Goal: Task Accomplishment & Management: Manage account settings

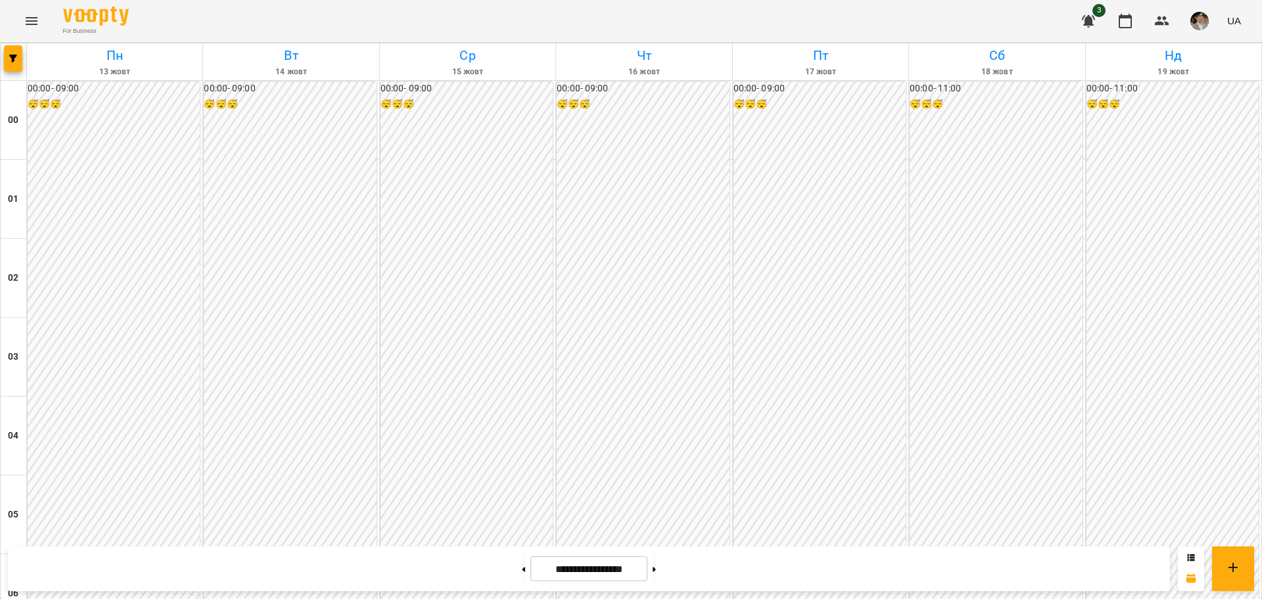
scroll to position [1237, 0]
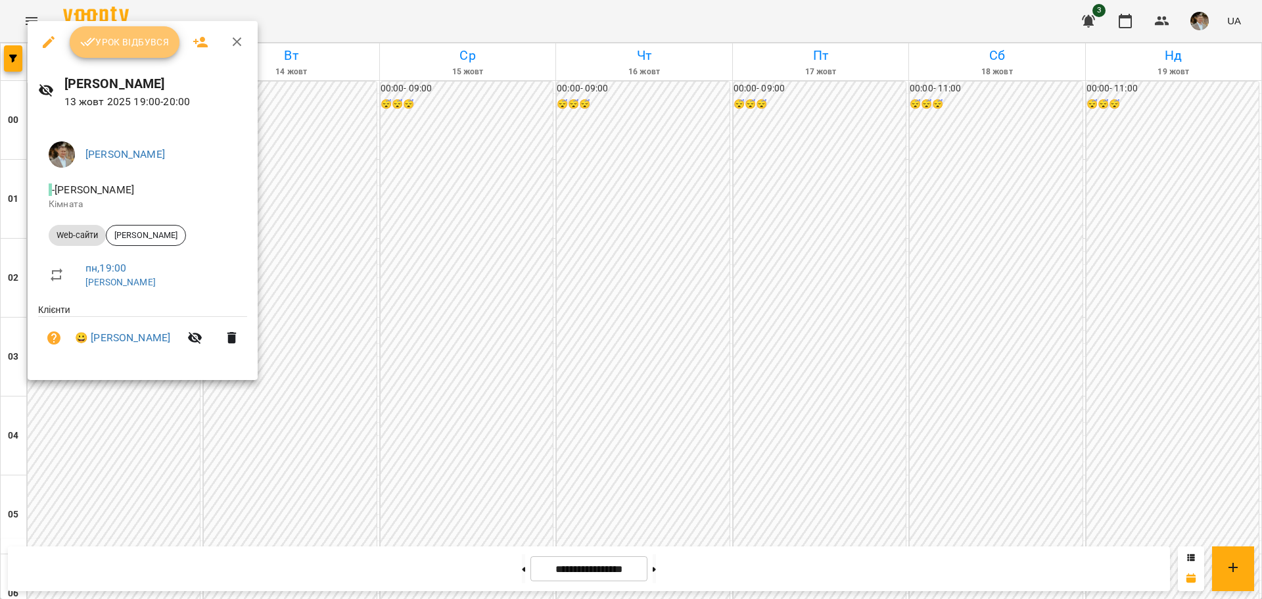
click at [146, 43] on span "Урок відбувся" at bounding box center [124, 42] width 89 height 16
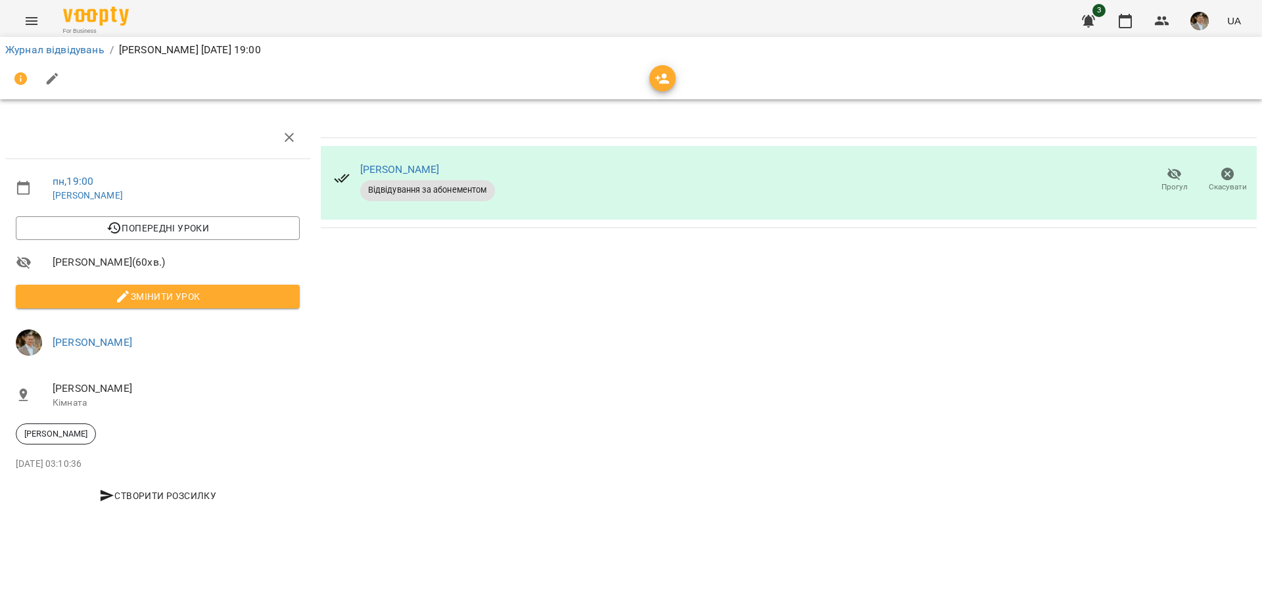
click at [148, 297] on span "Змінити урок" at bounding box center [157, 296] width 263 height 16
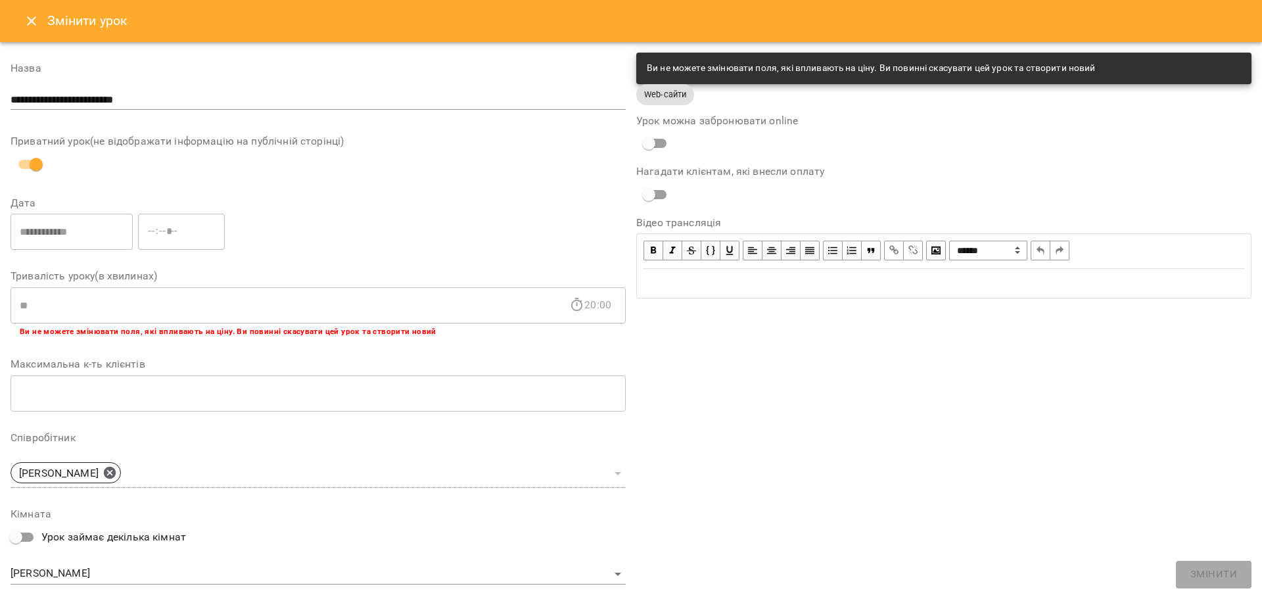
scroll to position [208, 0]
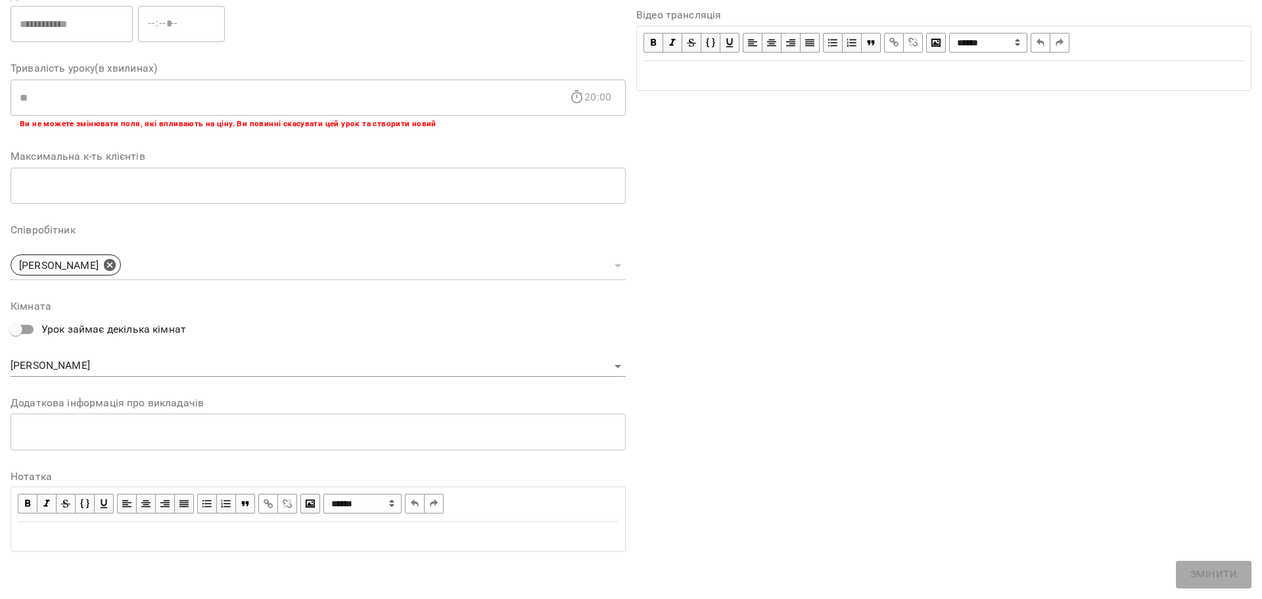
click at [134, 532] on div "Edit text" at bounding box center [318, 536] width 601 height 16
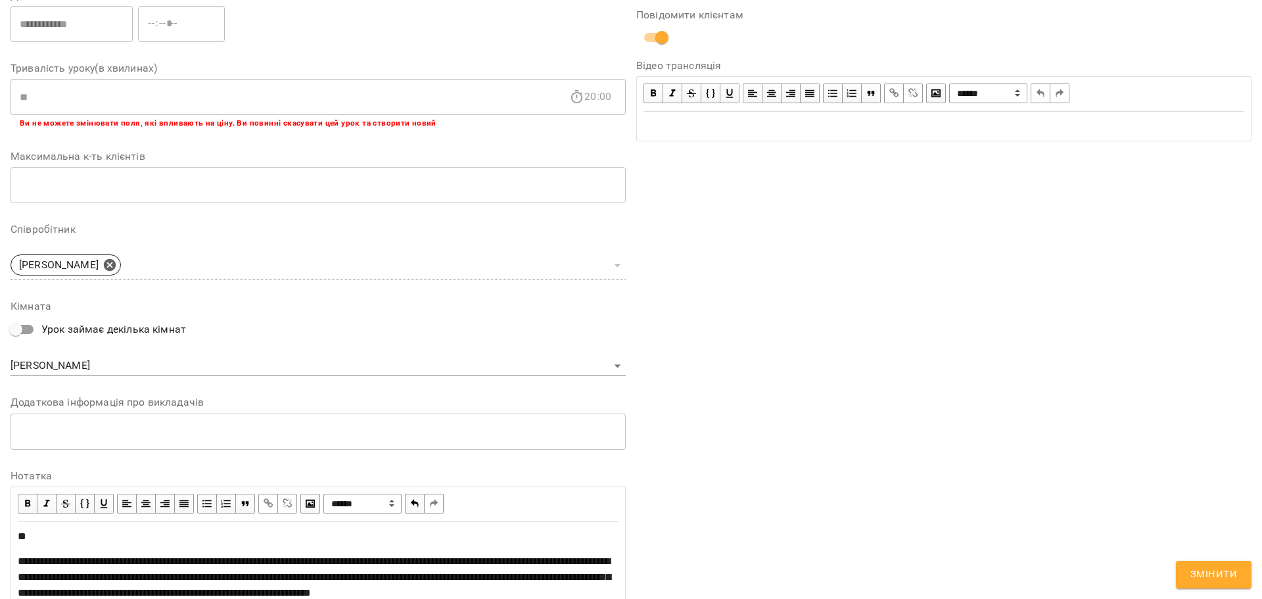
scroll to position [392, 0]
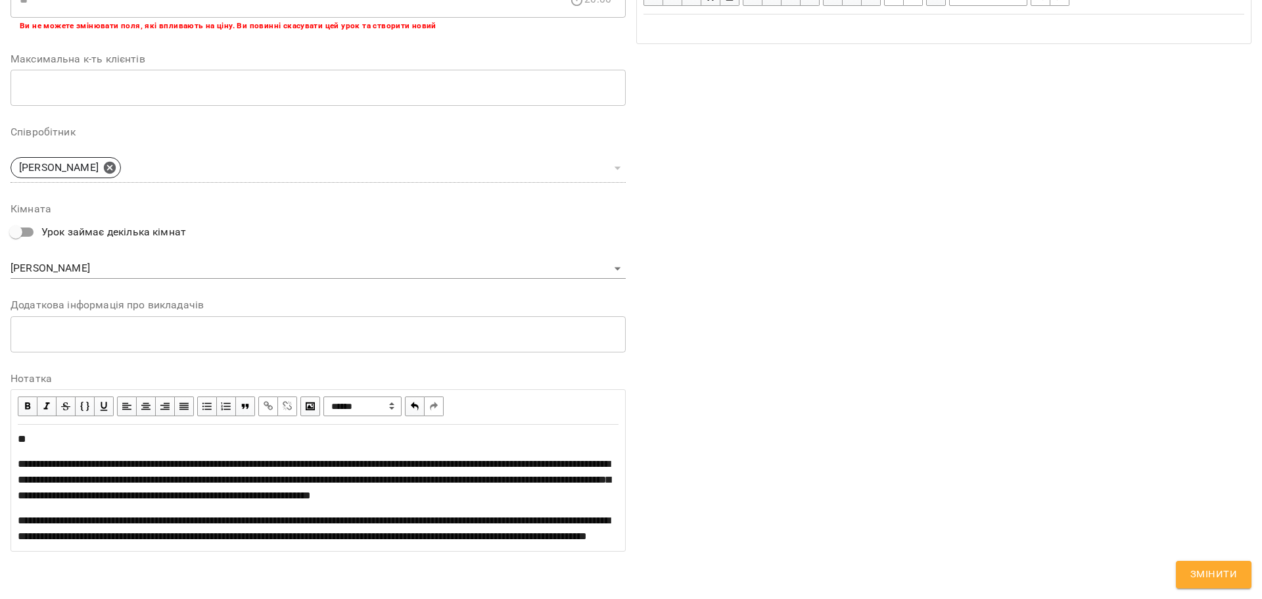
click at [99, 431] on div "Edit text" at bounding box center [318, 439] width 601 height 16
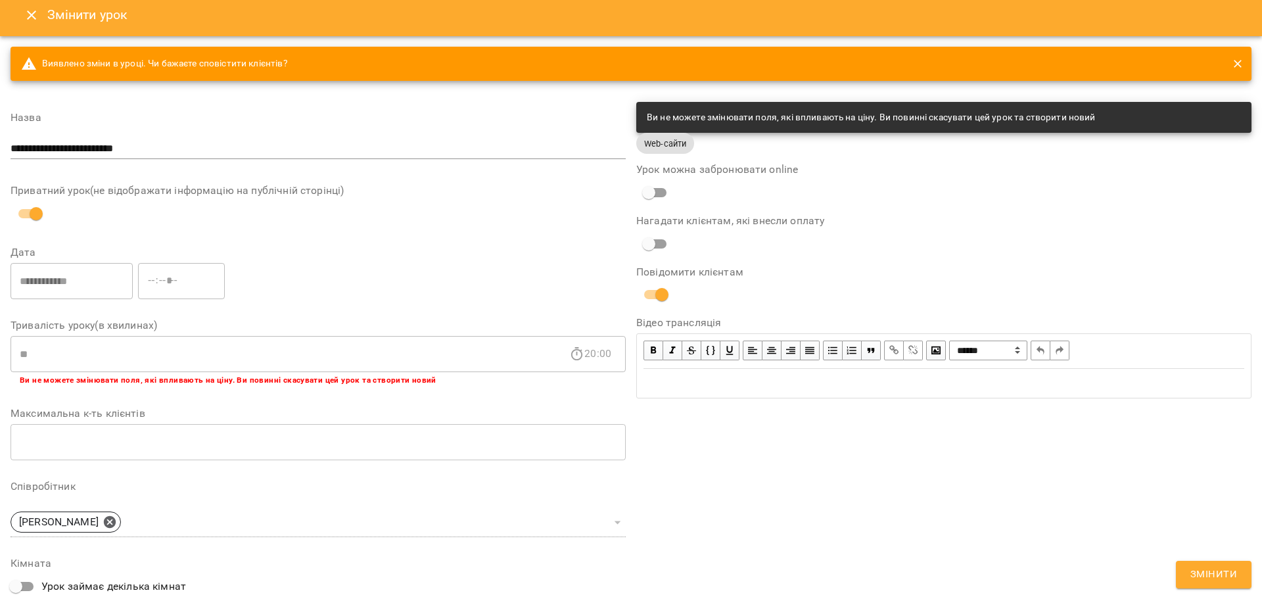
scroll to position [0, 0]
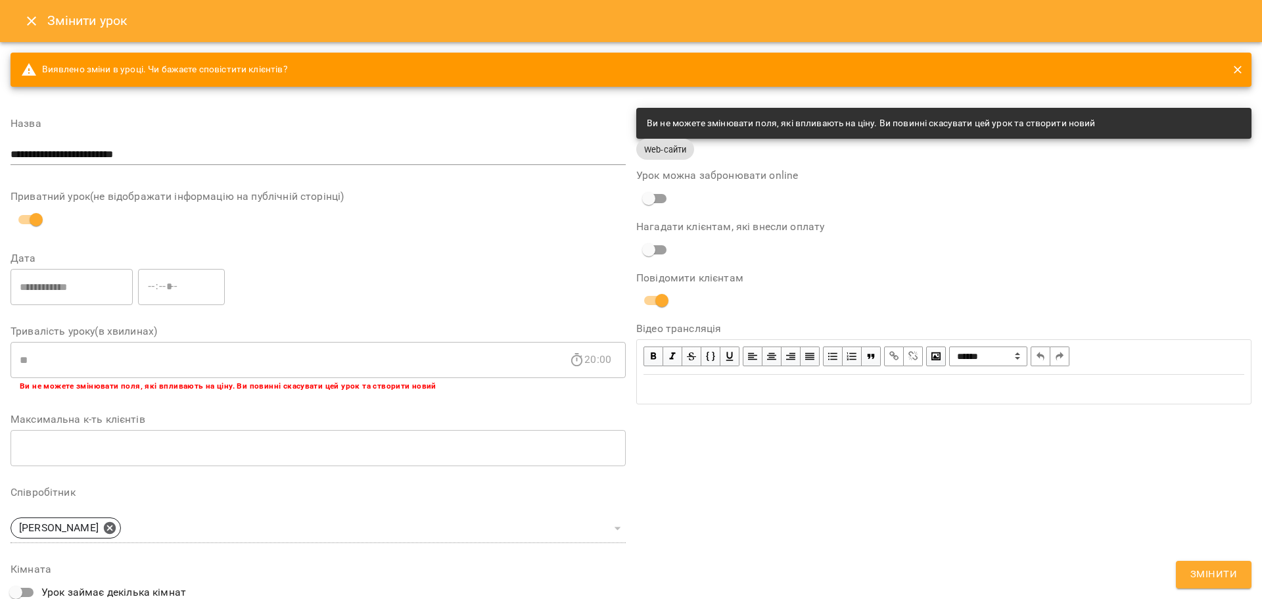
click at [1206, 572] on span "Змінити" at bounding box center [1213, 574] width 47 height 17
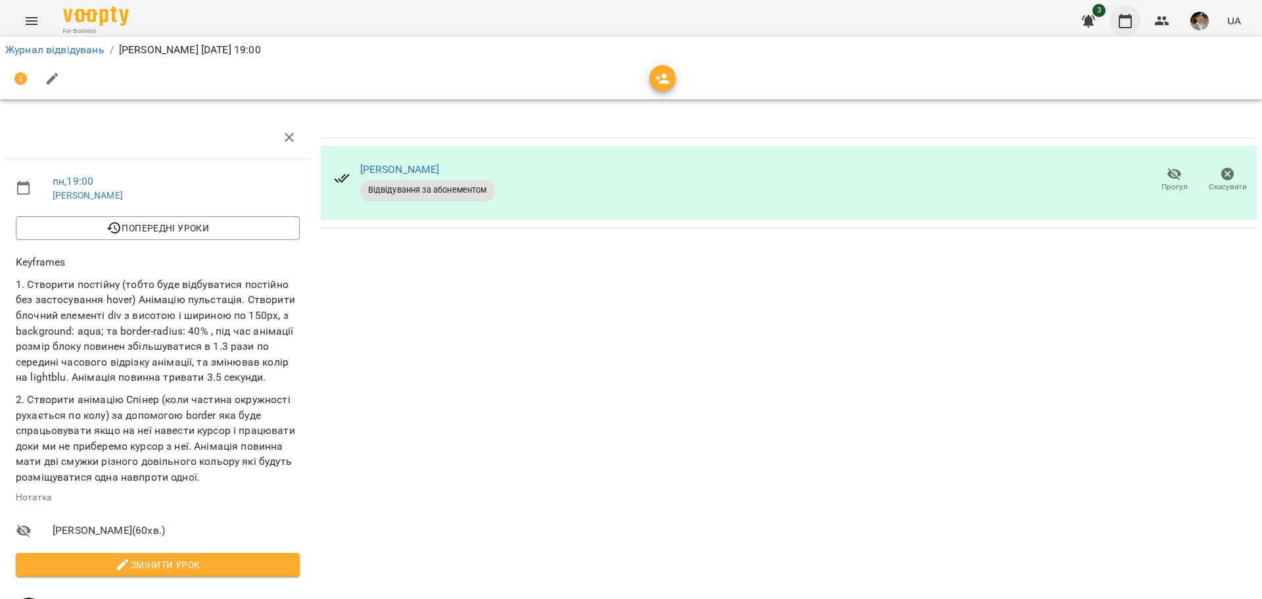
click at [1131, 21] on icon "button" at bounding box center [1125, 21] width 16 height 16
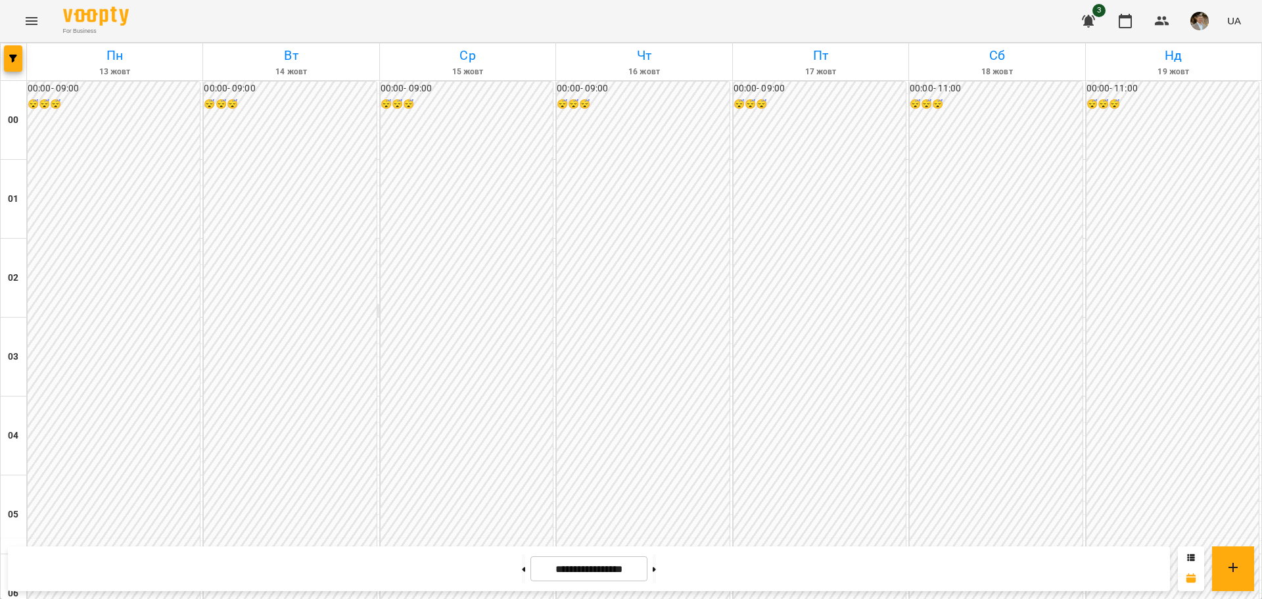
scroll to position [1183, 0]
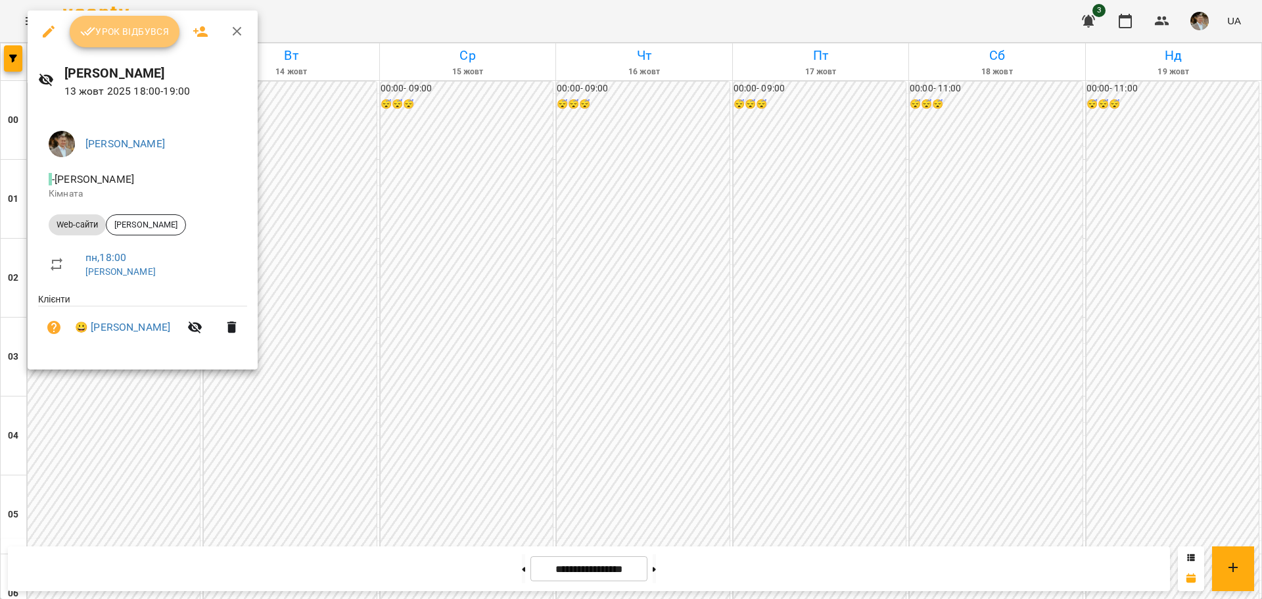
click at [139, 30] on span "Урок відбувся" at bounding box center [124, 32] width 89 height 16
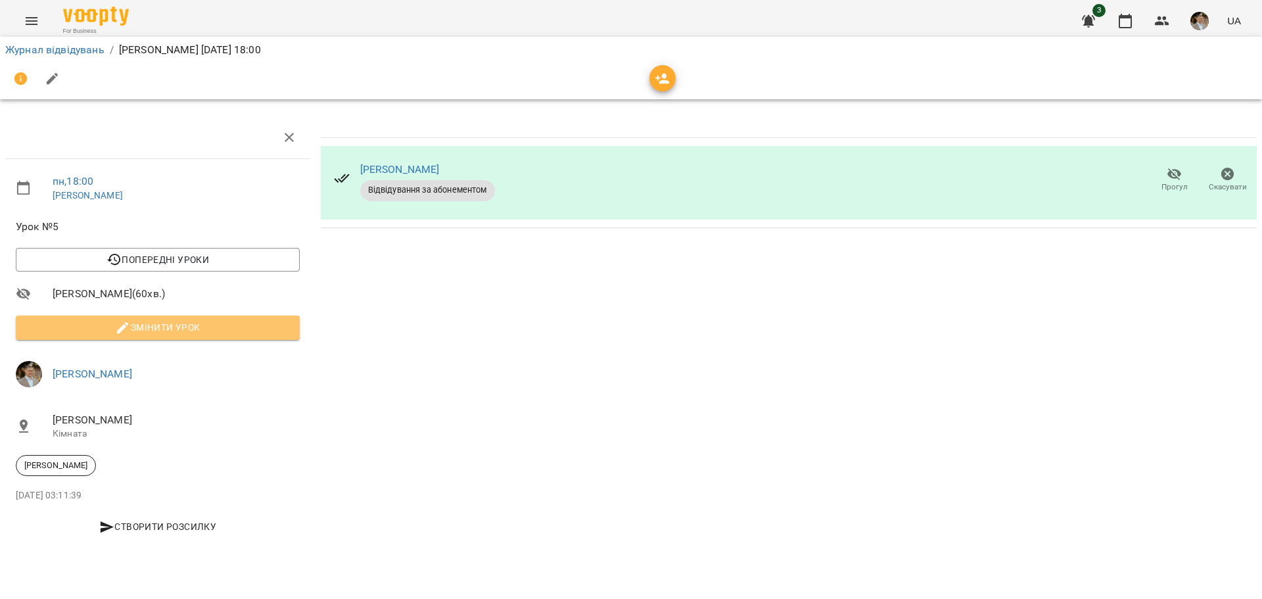
click at [165, 319] on span "Змінити урок" at bounding box center [157, 327] width 263 height 16
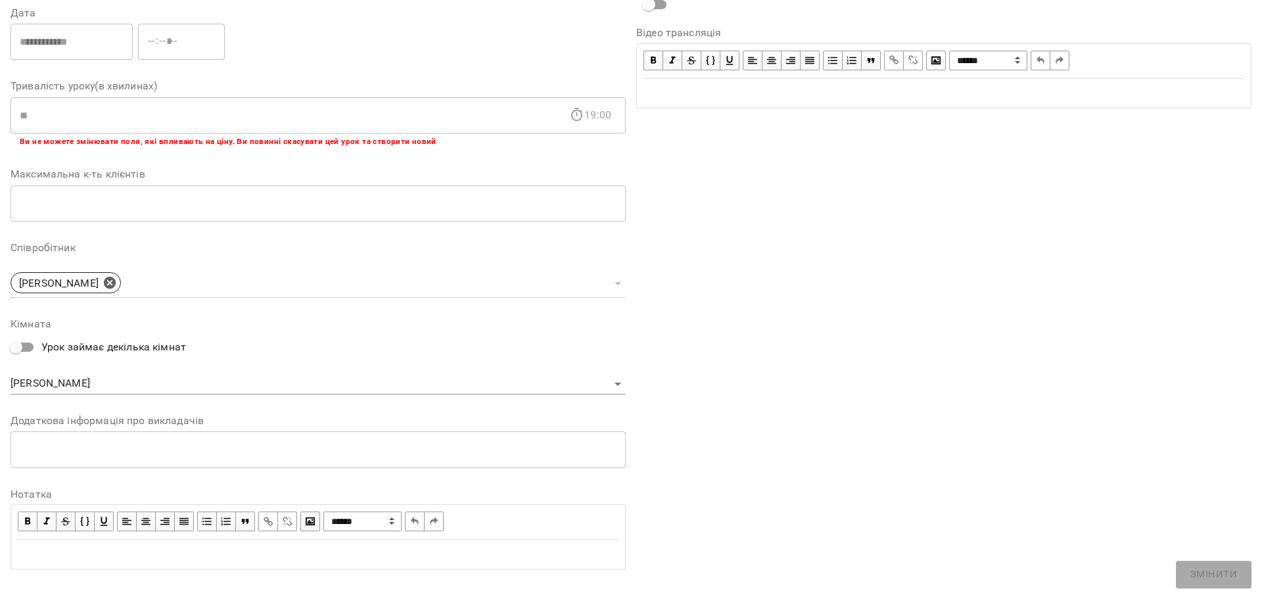
scroll to position [208, 0]
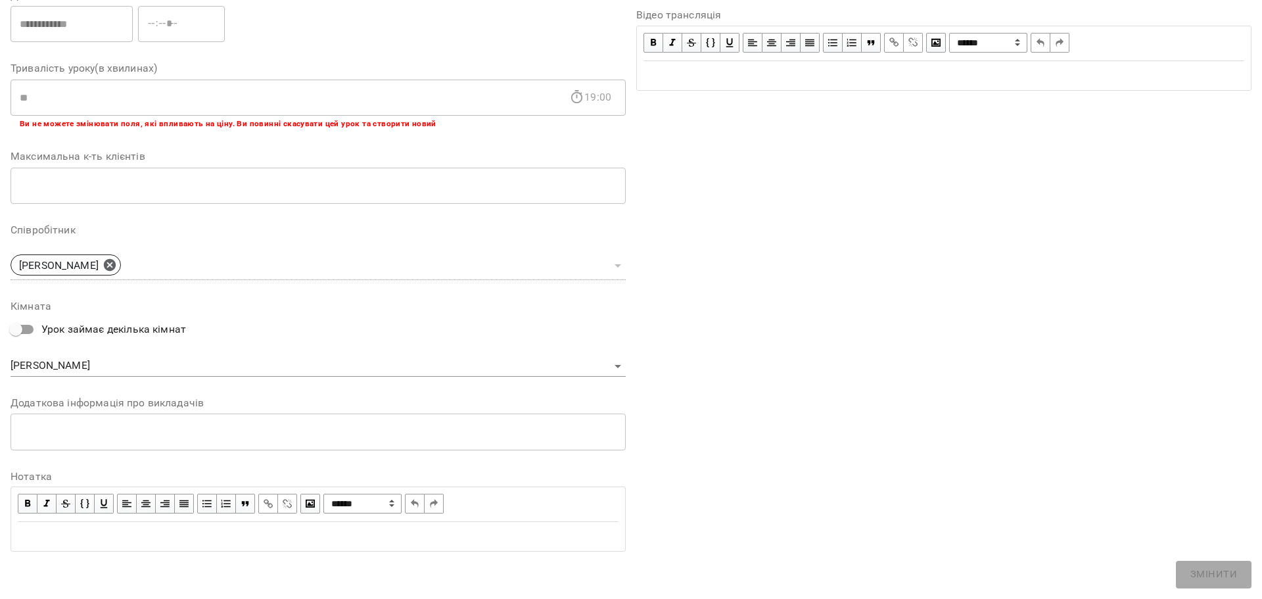
click at [125, 530] on div "Edit text" at bounding box center [318, 536] width 601 height 16
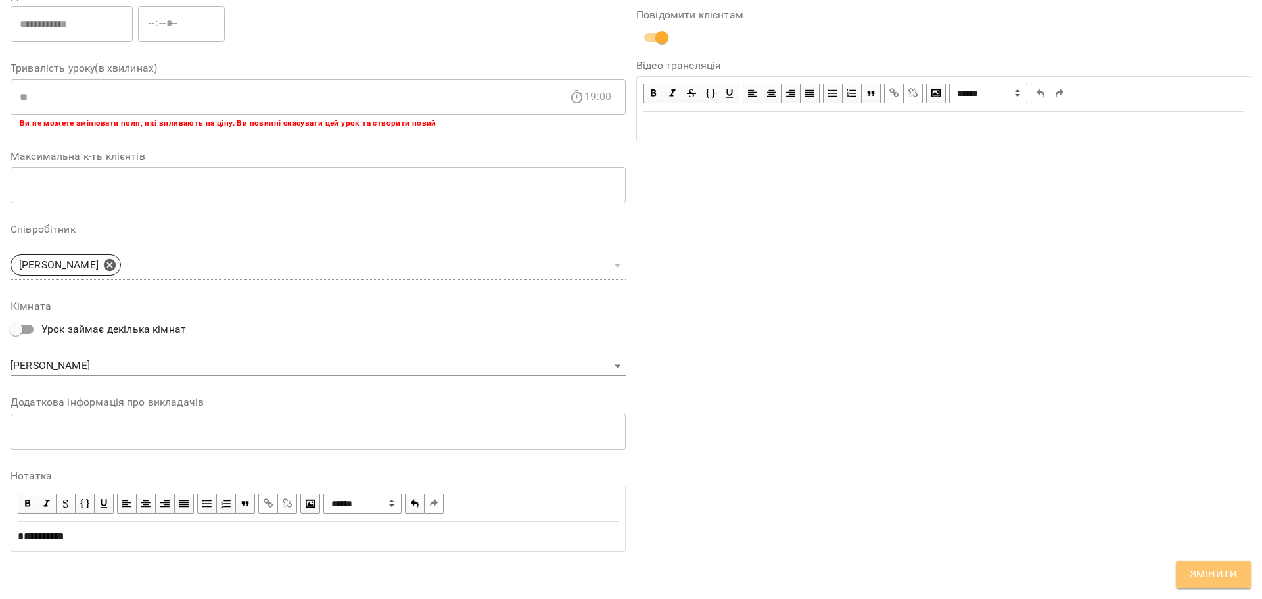
click at [1231, 583] on button "Змінити" at bounding box center [1213, 574] width 76 height 28
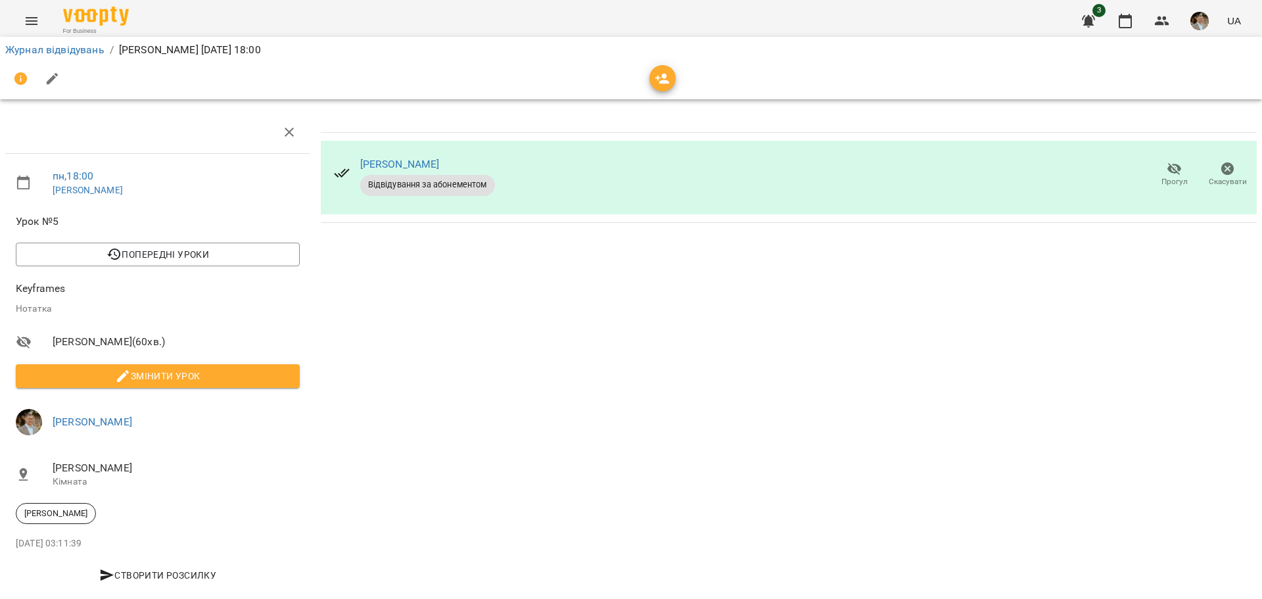
scroll to position [24, 0]
click at [1135, 16] on button "button" at bounding box center [1125, 21] width 32 height 32
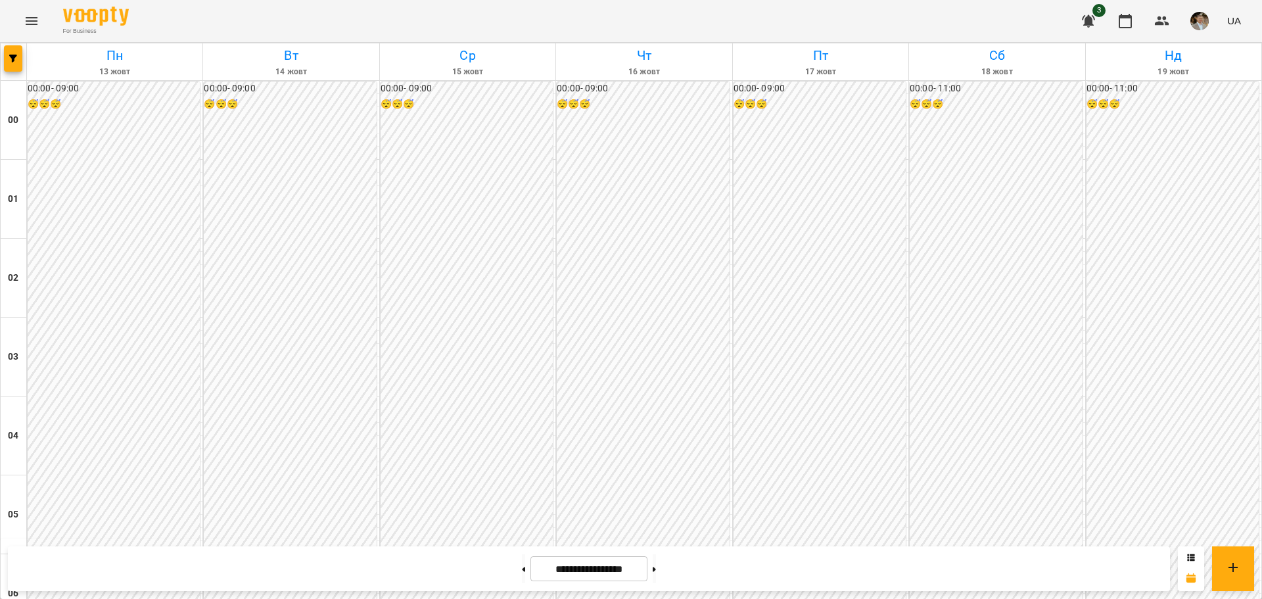
scroll to position [1237, 0]
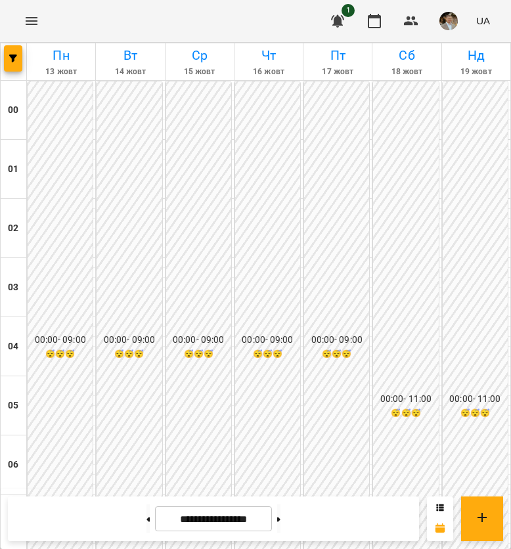
scroll to position [1010, 0]
